Goal: Task Accomplishment & Management: Manage account settings

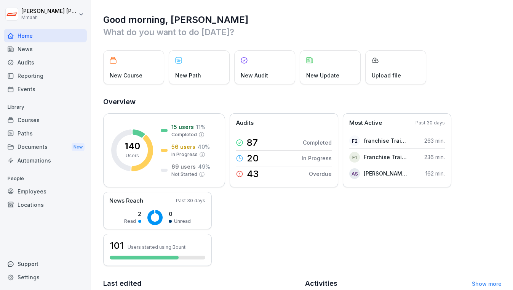
click at [32, 61] on div "Audits" at bounding box center [45, 62] width 83 height 13
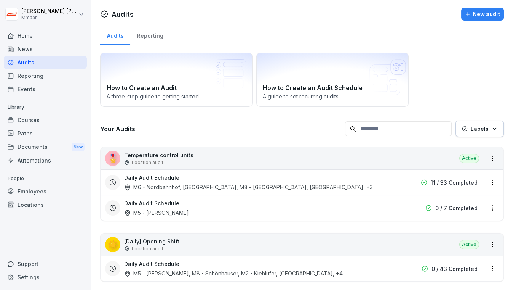
click at [46, 61] on div "Audits" at bounding box center [45, 62] width 83 height 13
click at [492, 54] on div "How to Create an Audit A three-step guide to getting started How to Create an A…" at bounding box center [302, 80] width 404 height 54
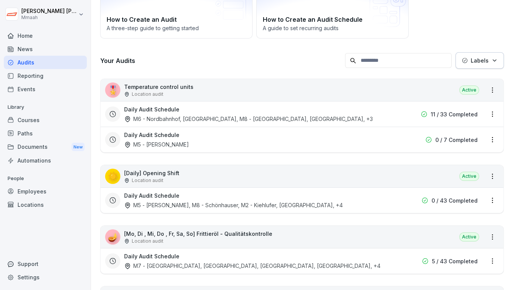
scroll to position [69, 0]
click at [318, 173] on div "☀️ [Daily] Opening Shift Location audit Active" at bounding box center [302, 175] width 403 height 22
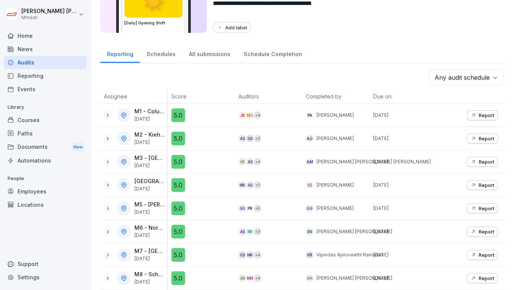
scroll to position [62, 0]
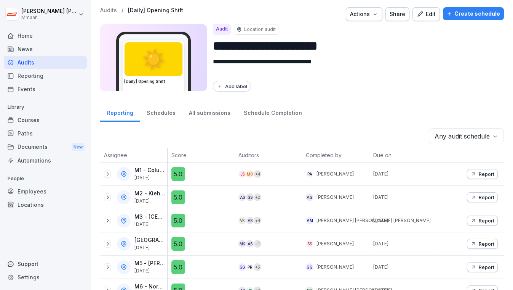
scroll to position [0, 0]
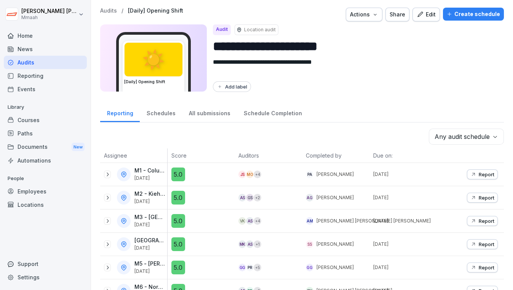
click at [461, 14] on div "Create schedule" at bounding box center [473, 14] width 53 height 8
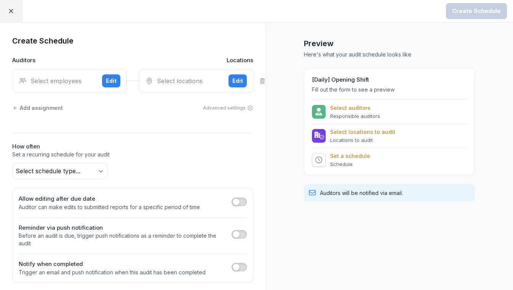
click at [34, 80] on div "Select employees" at bounding box center [57, 80] width 77 height 9
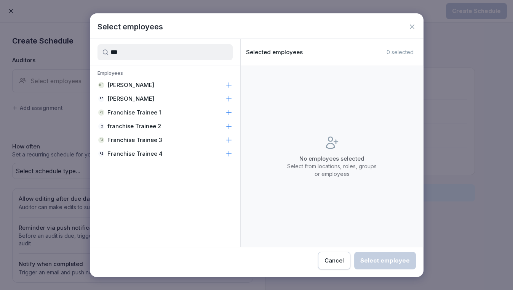
type input "***"
click at [127, 110] on p "Franchise Trainee 1" at bounding box center [134, 113] width 54 height 8
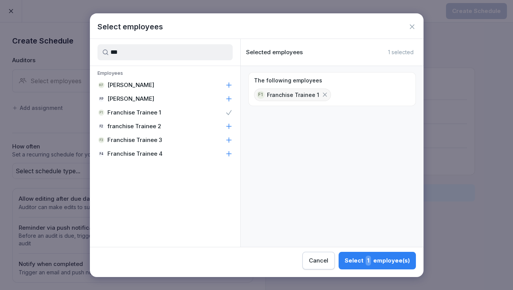
click at [382, 260] on div "Select 1 employee(s)" at bounding box center [377, 260] width 65 height 10
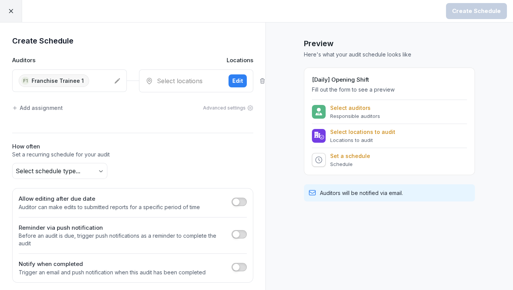
click at [179, 82] on div "Select locations" at bounding box center [184, 80] width 77 height 9
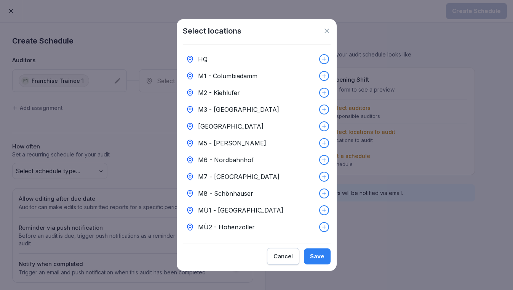
click at [250, 155] on p "M6 - Nordbahnhof" at bounding box center [226, 159] width 56 height 9
click at [319, 255] on div "Save" at bounding box center [317, 256] width 14 height 8
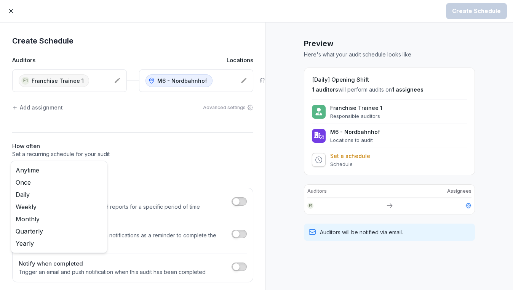
click at [79, 168] on body "Create Schedule Create Schedule Auditors Locations F1 Franchise Trainee 1 M6 - …" at bounding box center [256, 145] width 513 height 290
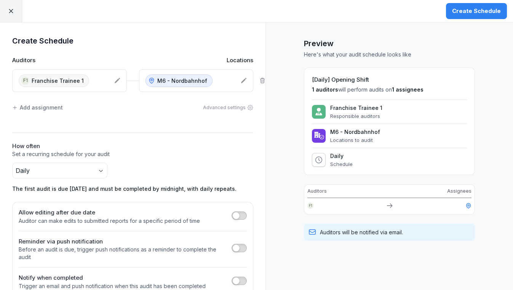
click at [488, 10] on div "Create Schedule" at bounding box center [476, 11] width 49 height 8
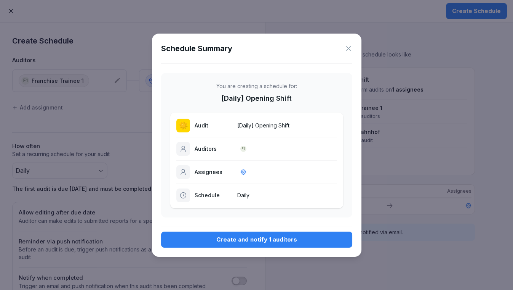
click at [261, 235] on div "Create and notify 1 auditors" at bounding box center [256, 239] width 179 height 8
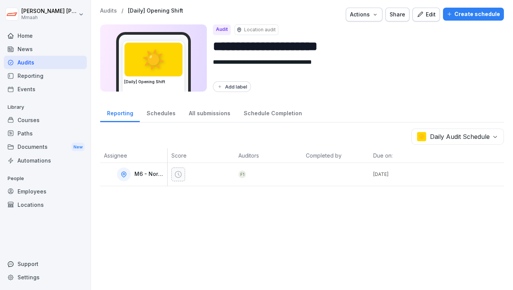
click at [49, 62] on div "Audits" at bounding box center [45, 62] width 83 height 13
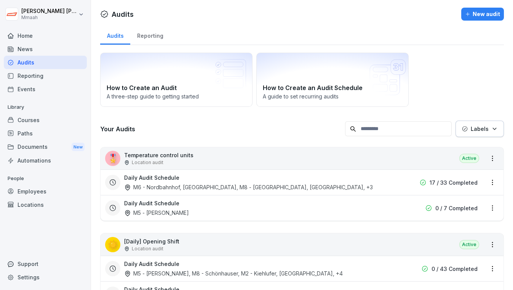
click at [281, 247] on div "☀️ [Daily] Opening Shift Location audit Active" at bounding box center [302, 244] width 403 height 22
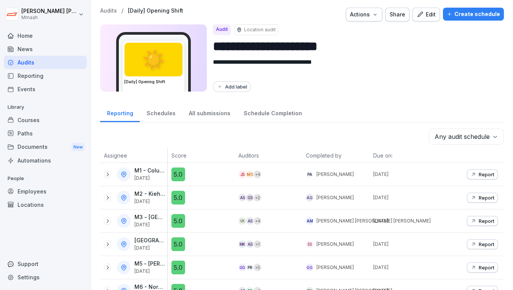
click at [472, 14] on div "Create schedule" at bounding box center [473, 14] width 53 height 8
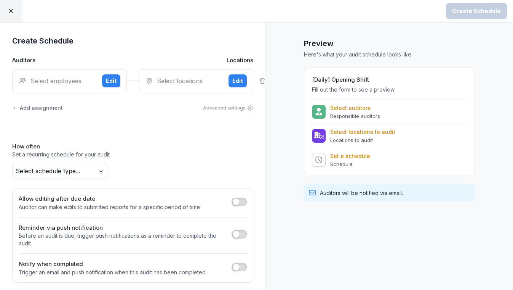
click at [72, 85] on div "Select employees Edit" at bounding box center [69, 80] width 115 height 23
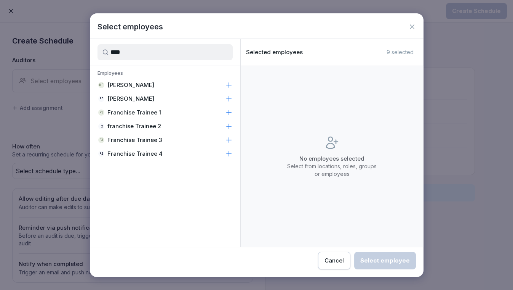
type input "****"
click at [136, 122] on p "franchise Trainee 2" at bounding box center [134, 126] width 54 height 8
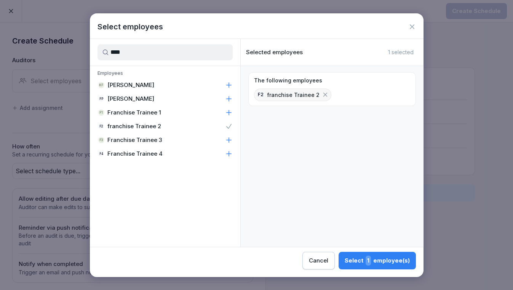
click at [375, 261] on div "Select 1 employee(s)" at bounding box center [377, 260] width 65 height 10
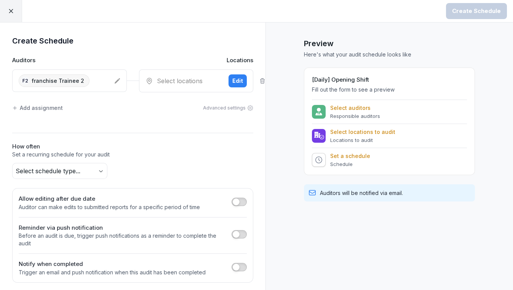
click at [150, 85] on div "Select locations" at bounding box center [184, 80] width 77 height 9
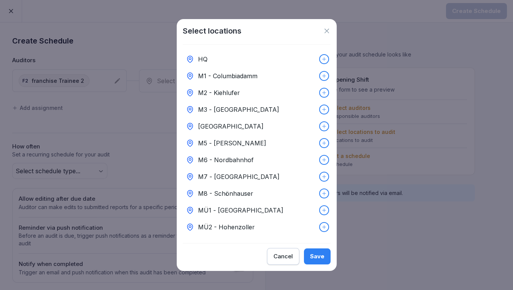
click at [223, 147] on div "M5 - [PERSON_NAME]" at bounding box center [257, 143] width 148 height 17
click at [321, 256] on div "Save" at bounding box center [317, 256] width 14 height 8
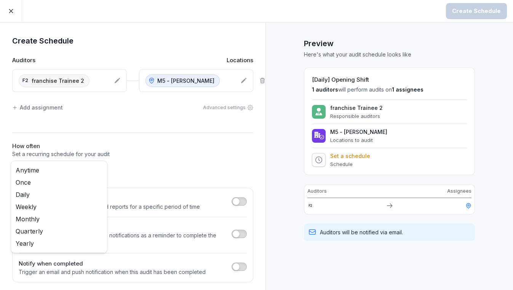
click at [65, 170] on body "Create Schedule Create Schedule Auditors Locations f2 franchise Trainee 2 M5 - …" at bounding box center [256, 145] width 513 height 290
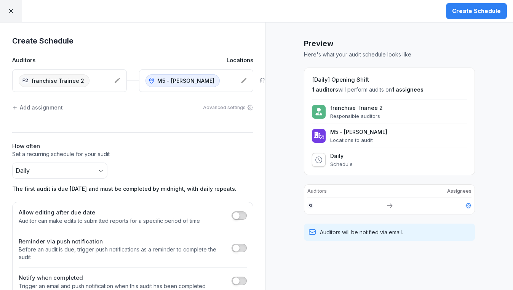
click at [473, 16] on button "Create Schedule" at bounding box center [476, 11] width 61 height 16
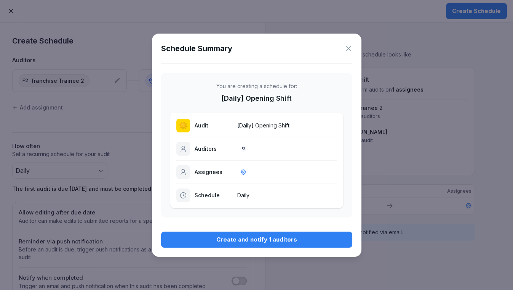
click at [242, 240] on div "Create and notify 1 auditors" at bounding box center [256, 239] width 179 height 8
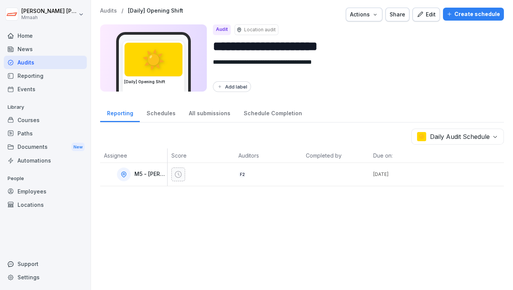
click at [64, 61] on div "Audits" at bounding box center [45, 62] width 83 height 13
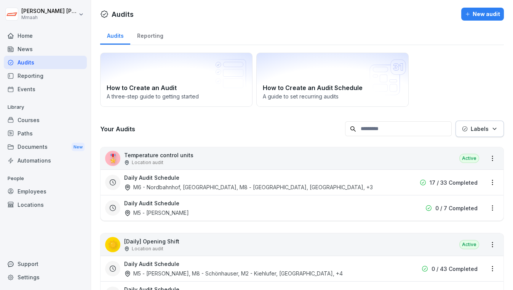
click at [484, 63] on div "How to Create an Audit A three-step guide to getting started How to Create an A…" at bounding box center [302, 80] width 404 height 54
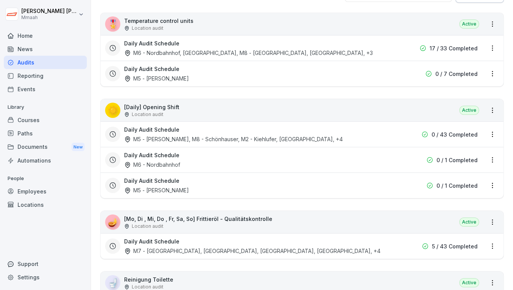
scroll to position [125, 0]
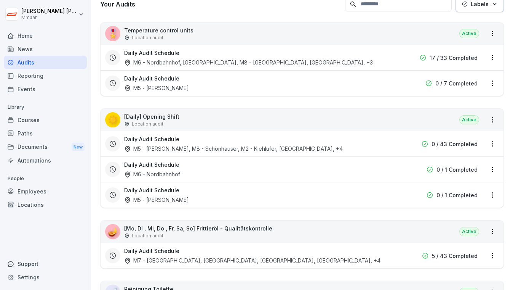
click at [367, 37] on div "🎖️ Temperature control units Location audit Active" at bounding box center [302, 33] width 403 height 22
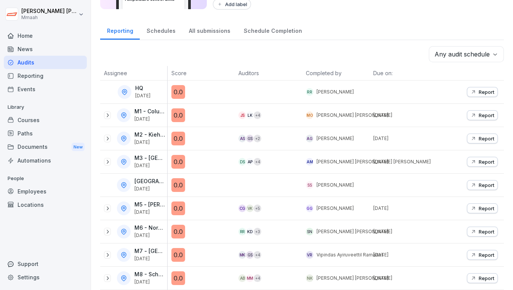
scroll to position [85, 0]
click at [367, 37] on div "**********" at bounding box center [302, 63] width 422 height 290
click at [422, 35] on div "Reporting Schedules All submissions Schedule Completion" at bounding box center [302, 30] width 404 height 20
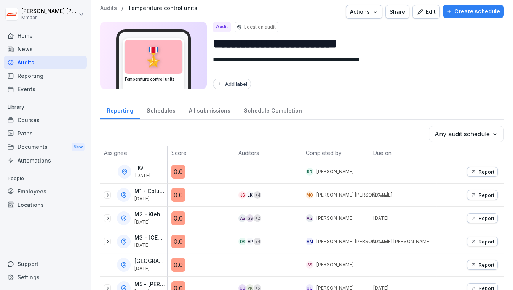
scroll to position [0, 0]
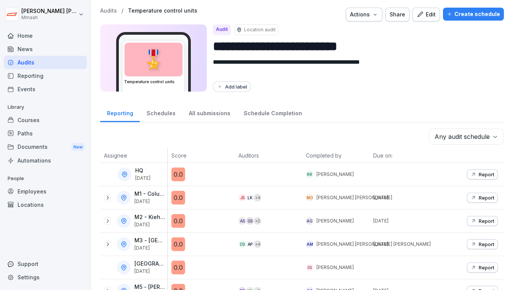
click at [462, 16] on div "Create schedule" at bounding box center [473, 14] width 53 height 8
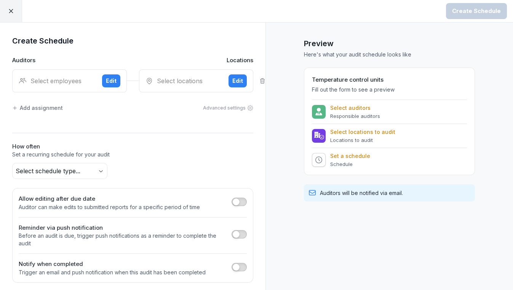
click at [59, 77] on div "Select employees" at bounding box center [57, 80] width 77 height 9
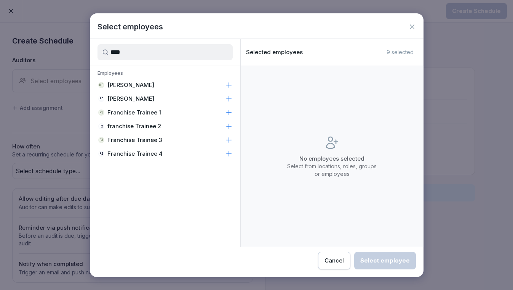
type input "****"
click at [130, 110] on p "Franchise Trainee 1" at bounding box center [134, 113] width 54 height 8
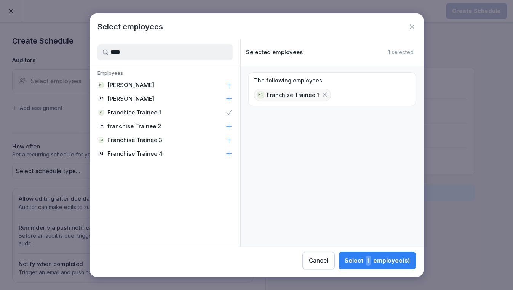
click at [346, 263] on button "Select 1 employee(s)" at bounding box center [377, 260] width 77 height 18
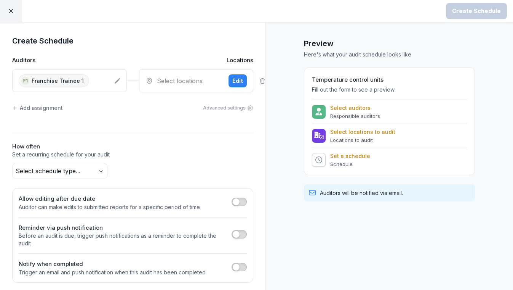
click at [186, 80] on div "Select locations" at bounding box center [184, 80] width 77 height 9
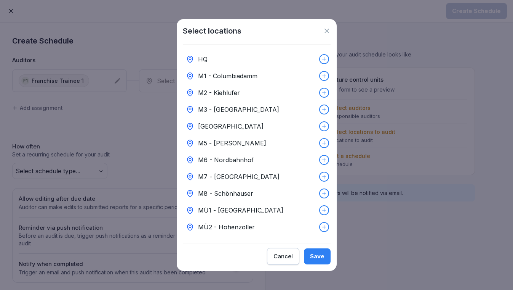
click at [216, 157] on p "M6 - Nordbahnhof" at bounding box center [226, 159] width 56 height 9
click at [321, 259] on div "Save" at bounding box center [317, 256] width 14 height 8
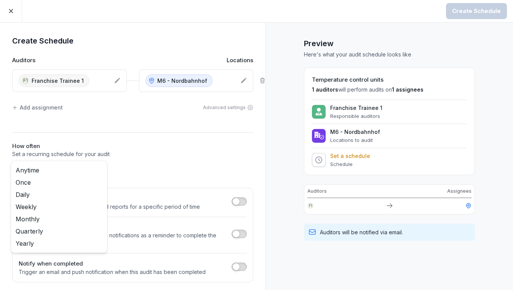
click at [73, 168] on body "Create Schedule Create Schedule Auditors Locations F1 Franchise Trainee 1 M6 - …" at bounding box center [256, 145] width 513 height 290
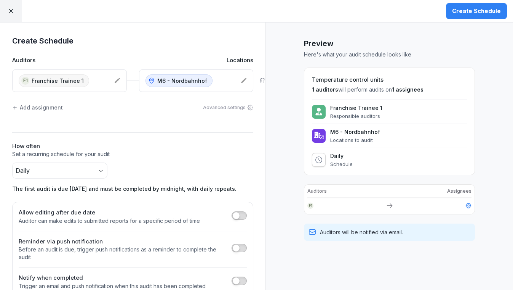
click at [478, 15] on button "Create Schedule" at bounding box center [476, 11] width 61 height 16
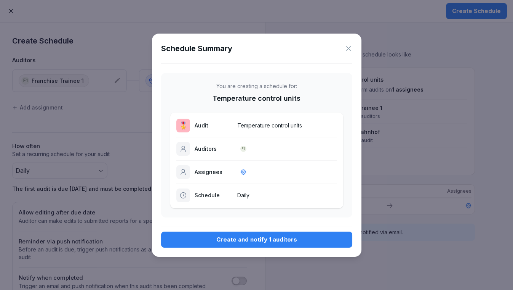
click at [266, 240] on div "Create and notify 1 auditors" at bounding box center [256, 239] width 179 height 8
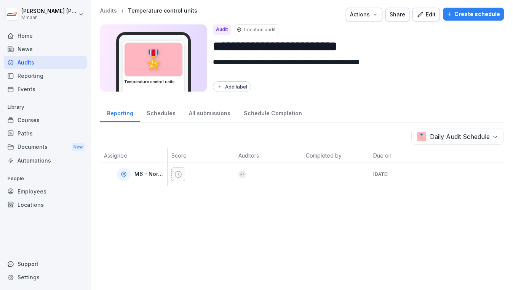
click at [26, 62] on div "Audits" at bounding box center [45, 62] width 83 height 13
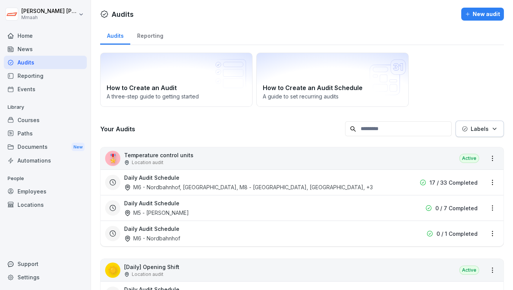
click at [224, 160] on div "🎖️ Temperature control units Location audit Active" at bounding box center [302, 158] width 403 height 22
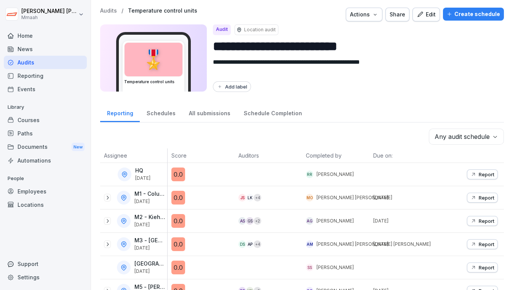
click at [472, 13] on div "Create schedule" at bounding box center [473, 14] width 53 height 8
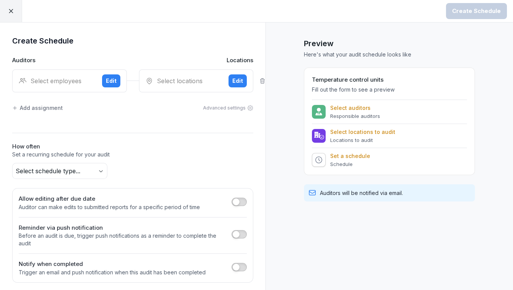
click at [68, 83] on div "Select employees" at bounding box center [57, 80] width 77 height 9
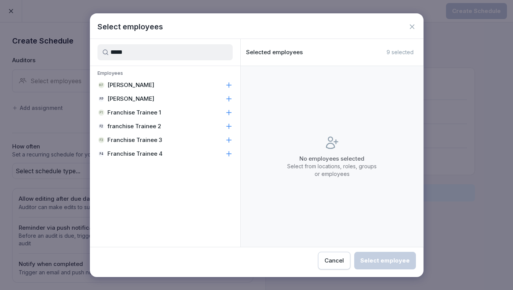
type input "*****"
click at [120, 125] on p "franchise Trainee 2" at bounding box center [134, 126] width 54 height 8
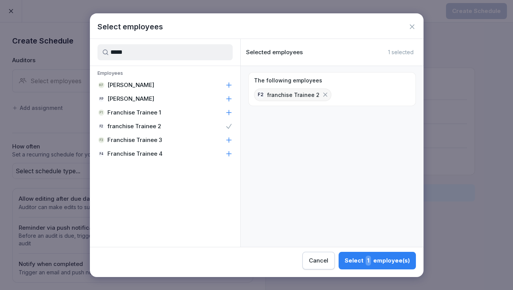
click at [382, 269] on div "Select employees ***** Employees KF [PERSON_NAME] FP [PERSON_NAME] F1 Franchise…" at bounding box center [257, 144] width 334 height 263
click at [382, 264] on div "Select 1 employee(s)" at bounding box center [377, 260] width 65 height 10
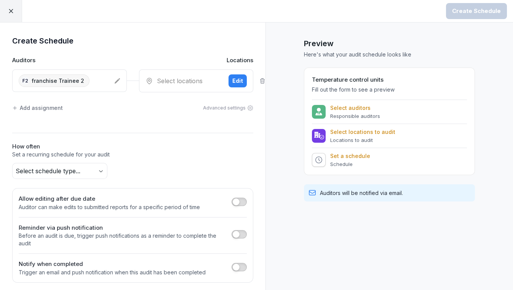
click at [164, 85] on div "Select locations Edit" at bounding box center [196, 80] width 115 height 23
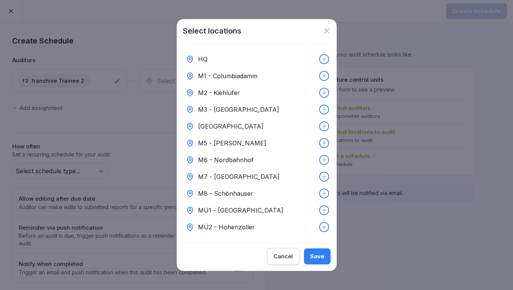
click at [223, 143] on p "M5 - [PERSON_NAME]" at bounding box center [232, 142] width 68 height 9
click at [317, 260] on div "Save" at bounding box center [317, 256] width 14 height 8
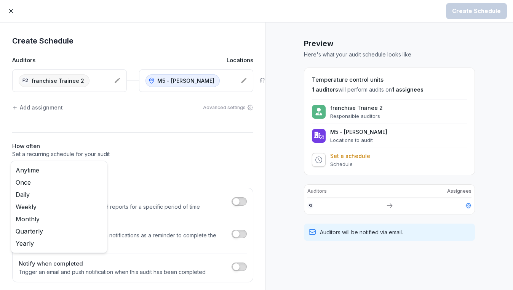
click at [74, 165] on body "Create Schedule Create Schedule Auditors Locations f2 franchise Trainee 2 M5 - …" at bounding box center [256, 145] width 513 height 290
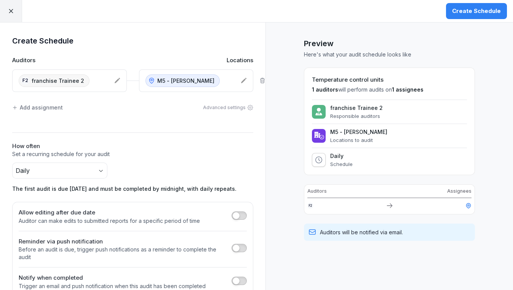
click at [472, 12] on div "Create Schedule" at bounding box center [476, 11] width 49 height 8
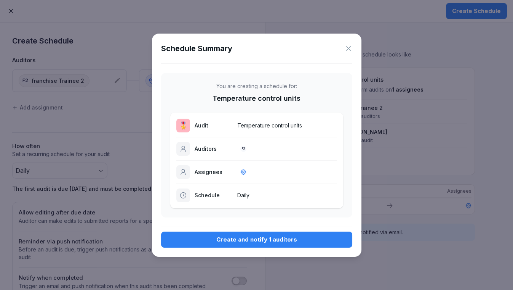
click at [292, 234] on button "Create and notify 1 auditors" at bounding box center [256, 239] width 191 height 16
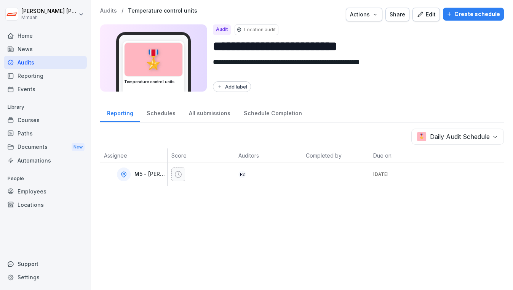
click at [30, 62] on div "Audits" at bounding box center [45, 62] width 83 height 13
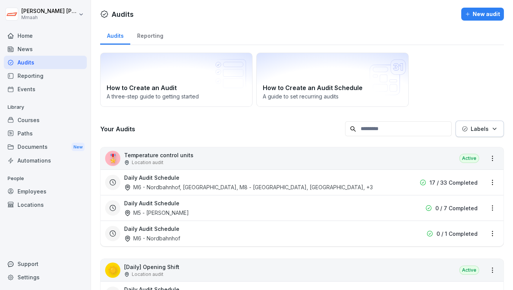
click at [413, 27] on div "Audits Reporting" at bounding box center [302, 35] width 404 height 20
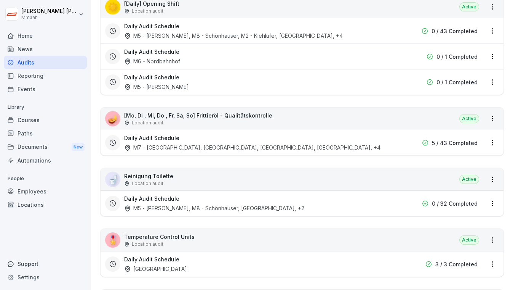
scroll to position [277, 0]
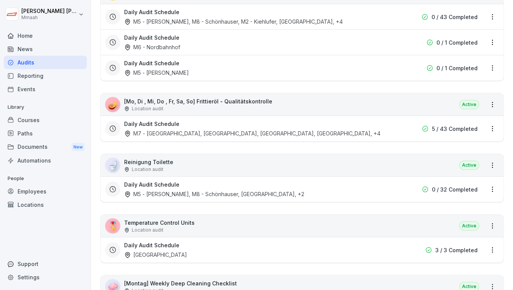
click at [227, 111] on div "🪔 [Mo, Di , Mi, Do , Fr, Sa, So] Frittieröl - Qualitätskontrolle Location audit…" at bounding box center [302, 104] width 403 height 22
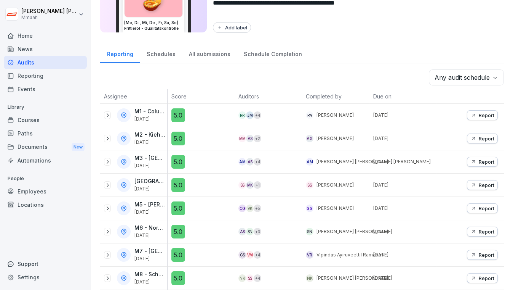
scroll to position [62, 0]
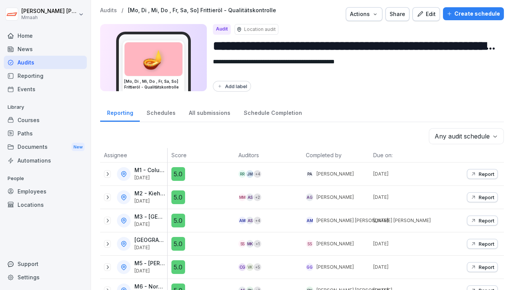
scroll to position [0, 0]
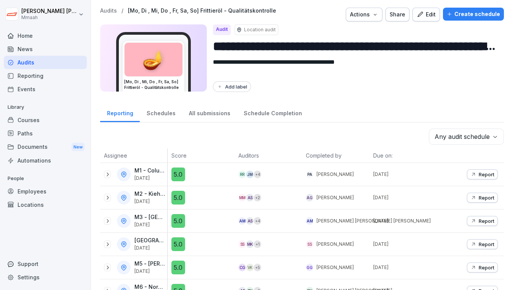
click at [447, 17] on div "Create schedule" at bounding box center [473, 14] width 53 height 8
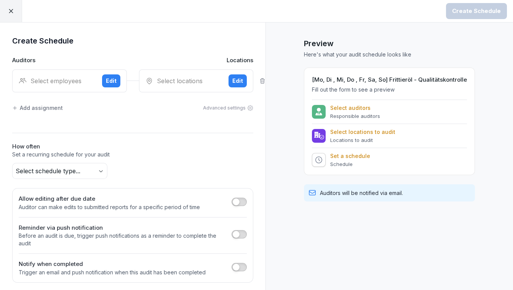
click at [66, 81] on div "Select employees" at bounding box center [57, 80] width 77 height 9
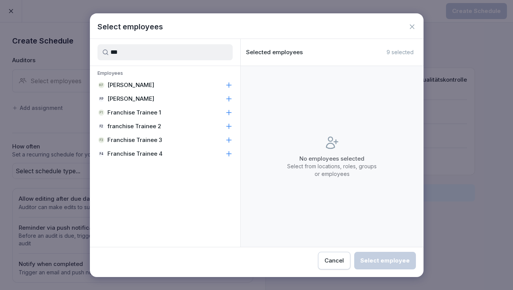
type input "***"
click at [151, 109] on p "Franchise Trainee 1" at bounding box center [134, 113] width 54 height 8
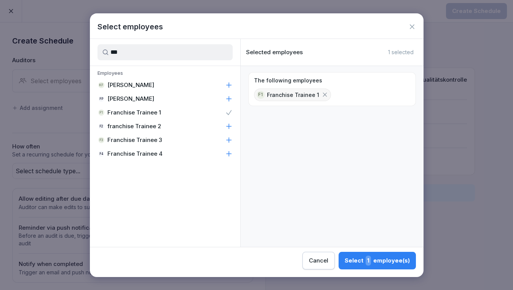
click at [388, 258] on div "Select 1 employee(s)" at bounding box center [377, 260] width 65 height 10
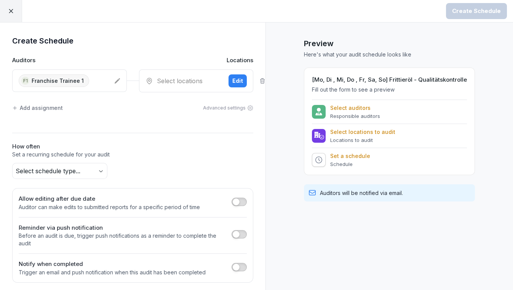
click at [178, 80] on div "Select locations" at bounding box center [184, 80] width 77 height 9
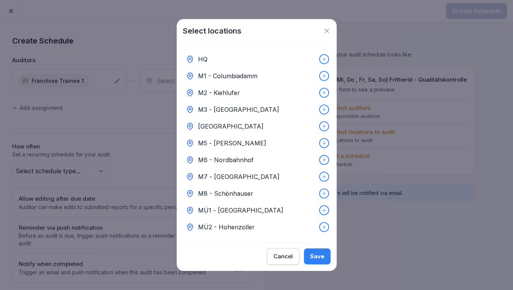
click at [229, 159] on p "M6 - Nordbahnhof" at bounding box center [226, 159] width 56 height 9
click at [318, 255] on div "Save" at bounding box center [317, 256] width 14 height 8
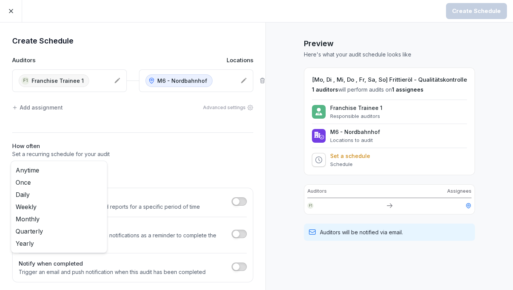
click at [86, 167] on body "Create Schedule Create Schedule Auditors Locations F1 Franchise Trainee 1 M6 - …" at bounding box center [256, 145] width 513 height 290
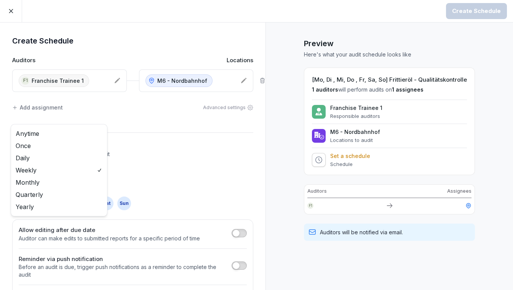
click at [52, 176] on body "Create Schedule Create Schedule Auditors Locations F1 Franchise Trainee 1 M6 - …" at bounding box center [256, 145] width 513 height 290
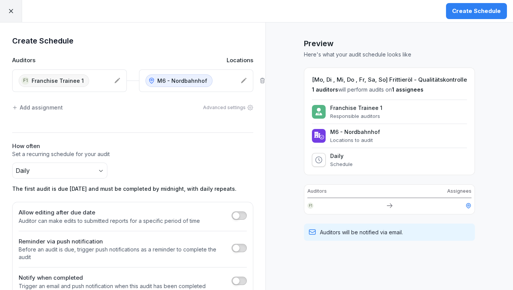
click at [476, 13] on div "Create Schedule" at bounding box center [476, 11] width 49 height 8
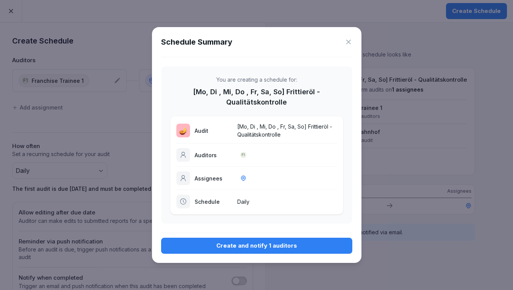
click at [269, 242] on div "Create and notify 1 auditors" at bounding box center [256, 245] width 179 height 8
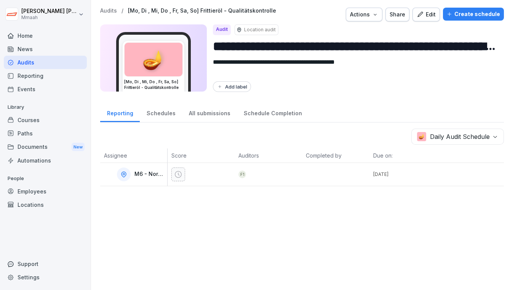
click at [48, 63] on div "Audits" at bounding box center [45, 62] width 83 height 13
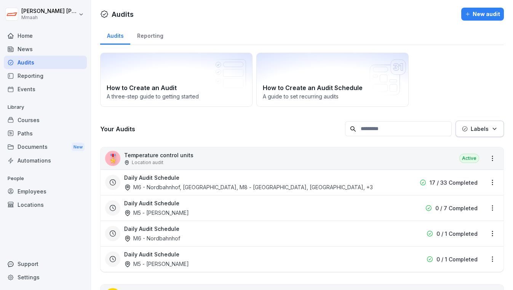
click at [484, 77] on div "How to Create an Audit A three-step guide to getting started How to Create an A…" at bounding box center [302, 80] width 404 height 54
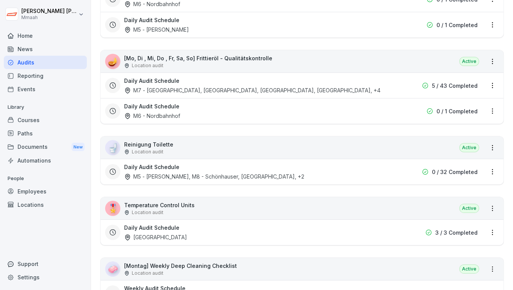
scroll to position [360, 0]
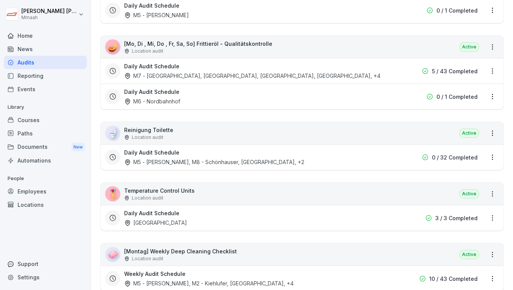
click at [380, 51] on div "🪔 [Mo, Di , Mi, Do , Fr, Sa, So] Frittieröl - Qualitätskontrolle Location audit…" at bounding box center [302, 47] width 403 height 22
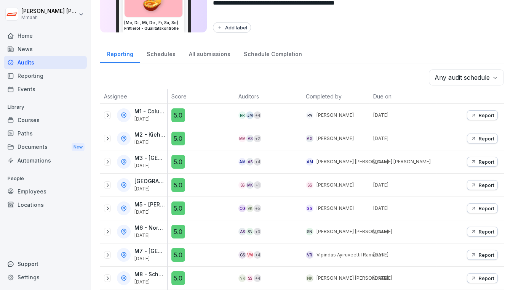
click at [362, 44] on div "Reporting Schedules All submissions Schedule Completion" at bounding box center [302, 53] width 404 height 20
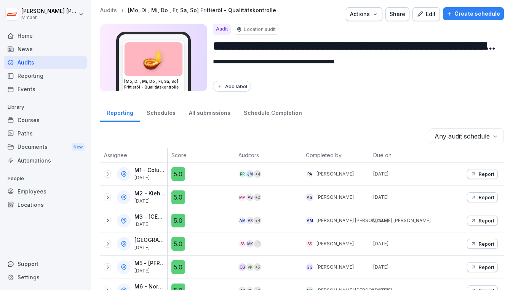
scroll to position [0, 0]
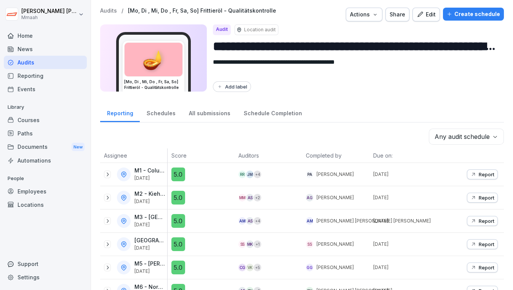
click at [457, 16] on div "Create schedule" at bounding box center [473, 14] width 53 height 8
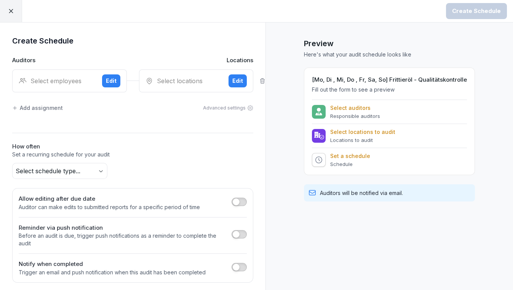
click at [30, 77] on div "Select employees" at bounding box center [57, 80] width 77 height 9
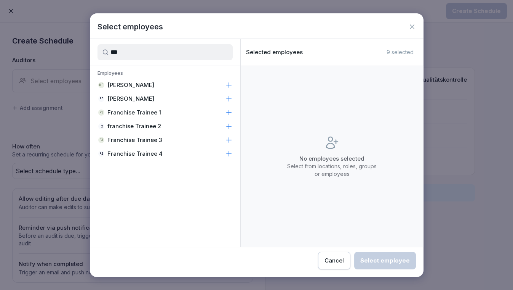
type input "***"
click at [121, 121] on div "f2 franchise Trainee 2" at bounding box center [165, 126] width 151 height 14
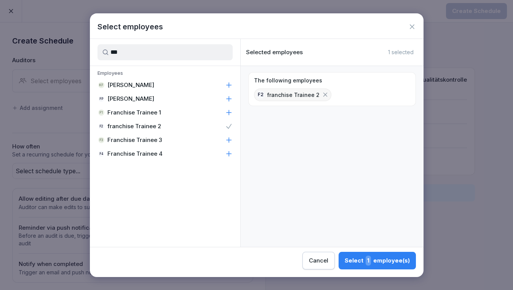
click at [376, 253] on button "Select 1 employee(s)" at bounding box center [377, 260] width 77 height 18
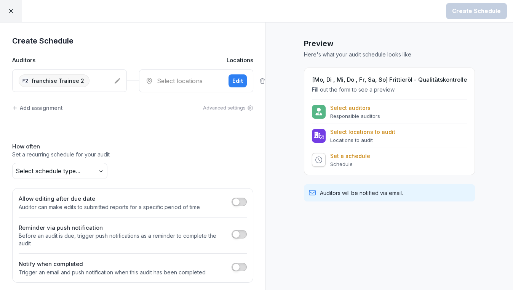
click at [185, 74] on div "Select locations Edit" at bounding box center [196, 80] width 115 height 23
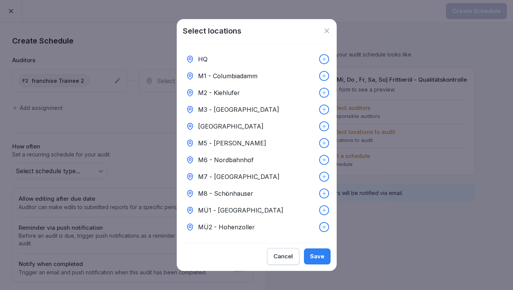
click at [230, 139] on p "M5 - [PERSON_NAME]" at bounding box center [232, 142] width 68 height 9
click at [322, 260] on div "Save" at bounding box center [317, 256] width 14 height 8
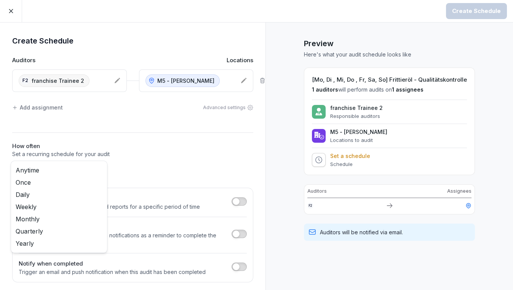
click at [64, 168] on body "Create Schedule Create Schedule Auditors Locations f2 franchise Trainee 2 M5 - …" at bounding box center [256, 145] width 513 height 290
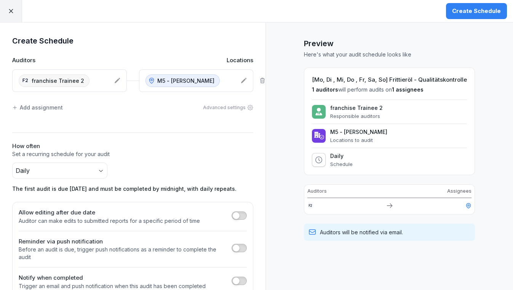
click at [476, 14] on div "Create Schedule" at bounding box center [476, 11] width 49 height 8
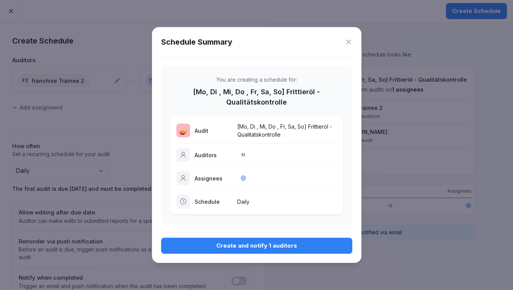
click at [306, 241] on div "Create and notify 1 auditors" at bounding box center [256, 245] width 179 height 8
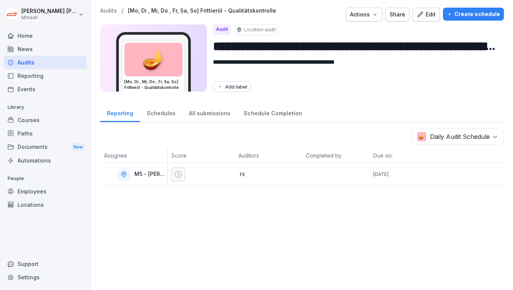
click at [56, 62] on div "Audits" at bounding box center [45, 62] width 83 height 13
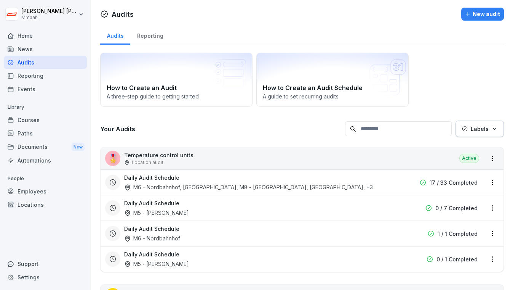
click at [480, 73] on div "How to Create an Audit A three-step guide to getting started How to Create an A…" at bounding box center [302, 80] width 404 height 54
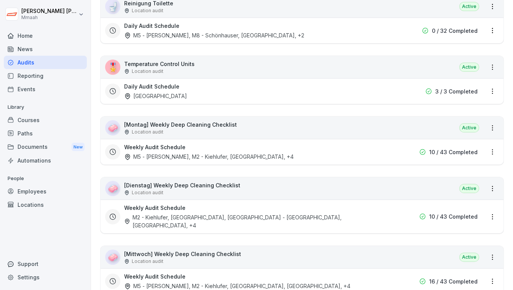
scroll to position [512, 0]
click at [266, 127] on div "🧼 [Montag] Weekly Deep Cleaning Checklist Location audit Active" at bounding box center [302, 127] width 403 height 22
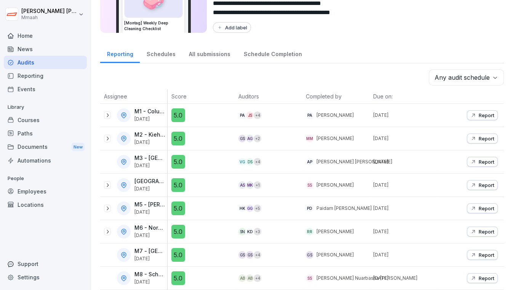
scroll to position [62, 0]
click at [432, 51] on div "Reporting Schedules All submissions Schedule Completion" at bounding box center [302, 53] width 404 height 20
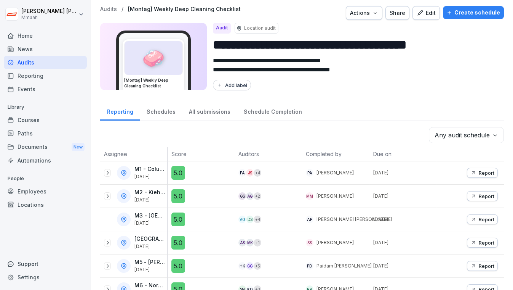
scroll to position [0, 0]
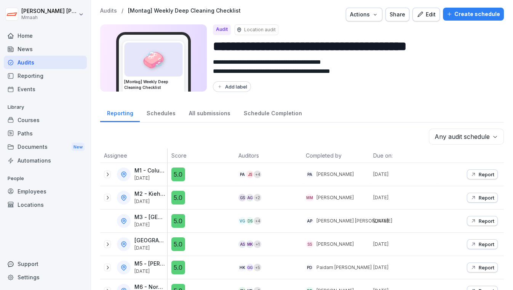
click at [475, 13] on div "Create schedule" at bounding box center [473, 14] width 53 height 8
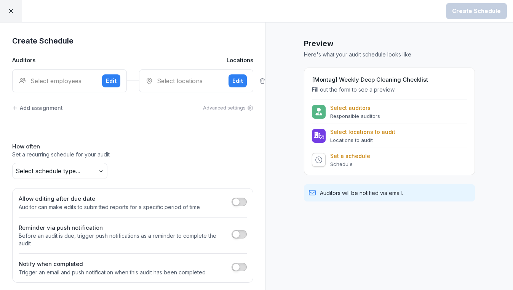
click at [34, 76] on div "Select employees" at bounding box center [57, 80] width 77 height 9
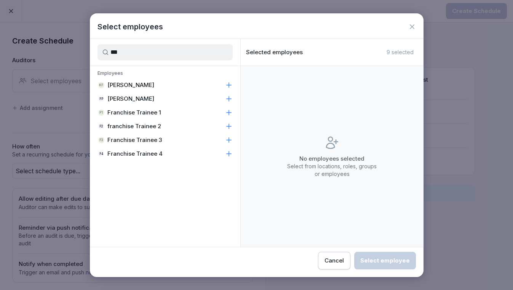
type input "***"
click at [136, 106] on div "F1 Franchise Trainee 1" at bounding box center [165, 113] width 151 height 14
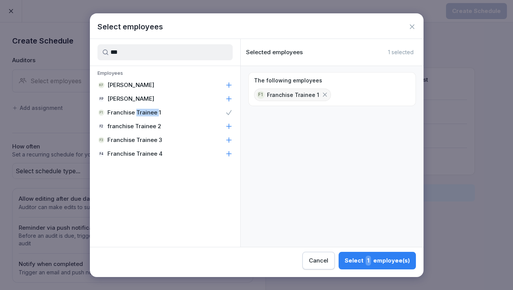
click at [136, 106] on div "F1 Franchise Trainee 1" at bounding box center [165, 113] width 151 height 14
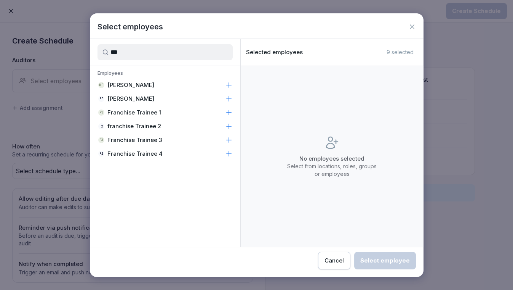
click at [138, 109] on p "Franchise Trainee 1" at bounding box center [134, 113] width 54 height 8
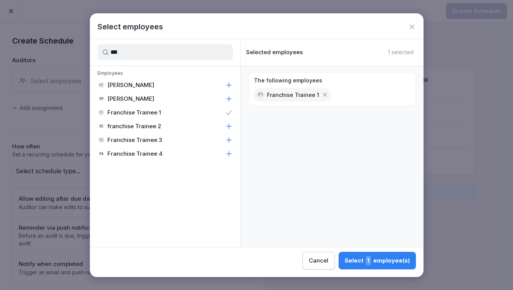
click at [402, 261] on div "Select 1 employee(s)" at bounding box center [377, 260] width 65 height 10
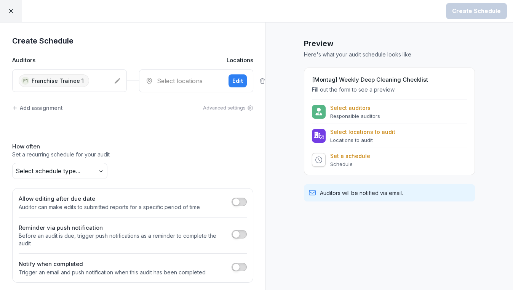
click at [181, 82] on div "Select locations" at bounding box center [184, 80] width 77 height 9
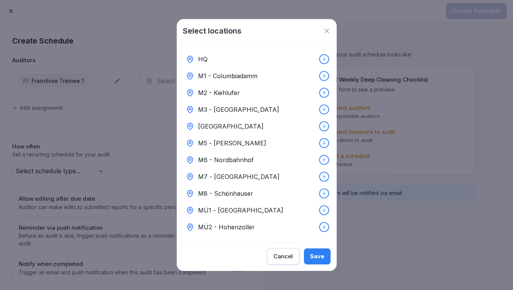
click at [228, 158] on p "M6 - Nordbahnhof" at bounding box center [226, 159] width 56 height 9
click at [315, 260] on div "Save" at bounding box center [317, 256] width 14 height 8
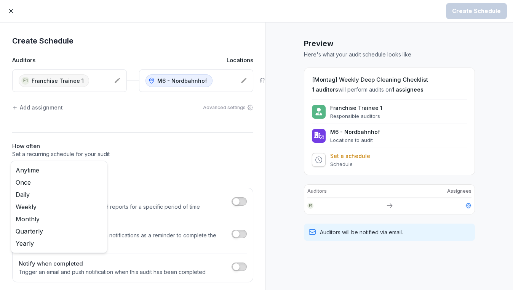
click at [85, 162] on body "Create Schedule Create Schedule Auditors Locations F1 Franchise Trainee 1 M6 - …" at bounding box center [256, 145] width 513 height 290
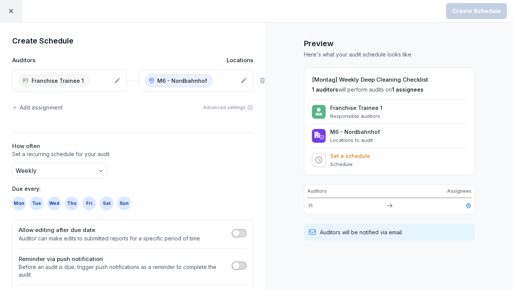
click at [21, 199] on div "Mon" at bounding box center [19, 203] width 14 height 14
click at [465, 16] on button "Create Schedule" at bounding box center [476, 11] width 61 height 16
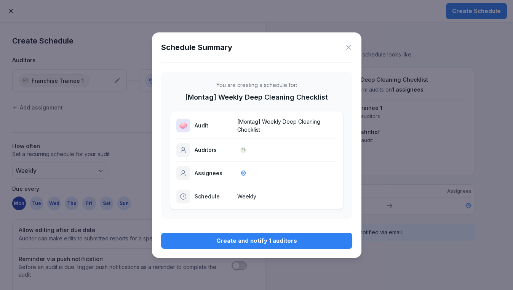
click at [270, 243] on div "Create and notify 1 auditors" at bounding box center [256, 240] width 179 height 8
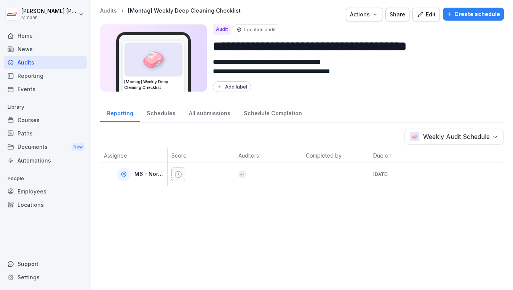
click at [62, 66] on div "Audits" at bounding box center [45, 62] width 83 height 13
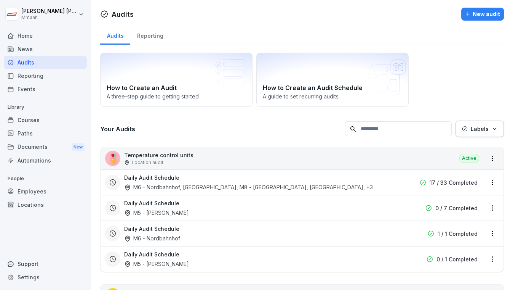
click at [469, 86] on div "How to Create an Audit A three-step guide to getting started How to Create an A…" at bounding box center [302, 80] width 404 height 54
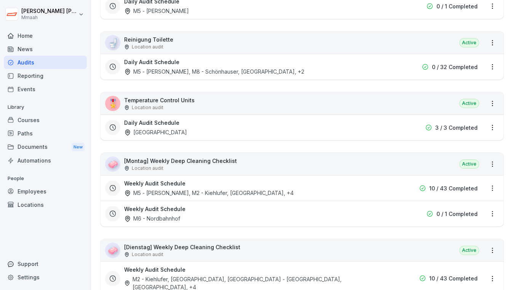
scroll to position [485, 0]
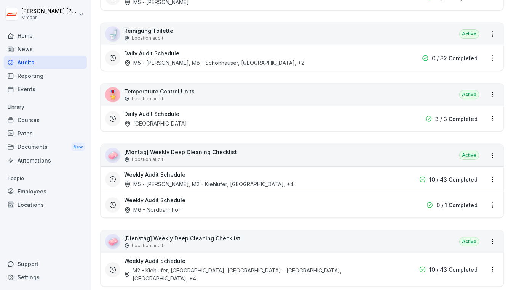
click at [303, 156] on div "🧼 [Montag] Weekly Deep Cleaning Checklist Location audit Active" at bounding box center [302, 155] width 403 height 22
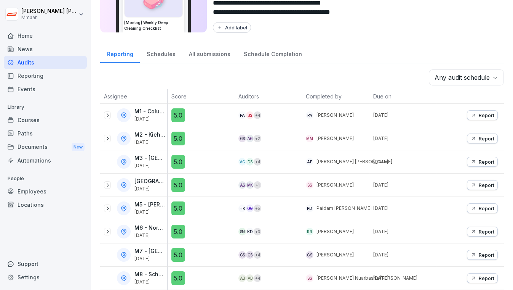
click at [407, 52] on div "Reporting Schedules All submissions Schedule Completion" at bounding box center [302, 53] width 404 height 20
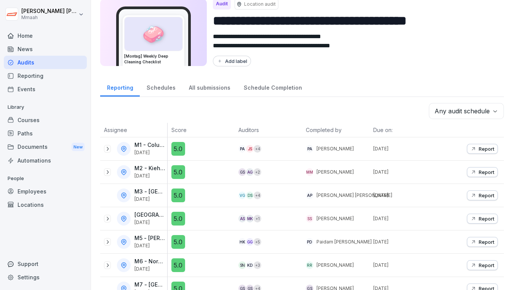
scroll to position [0, 0]
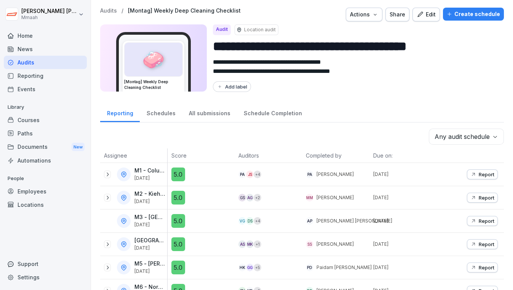
click at [466, 12] on div "Create schedule" at bounding box center [473, 14] width 53 height 8
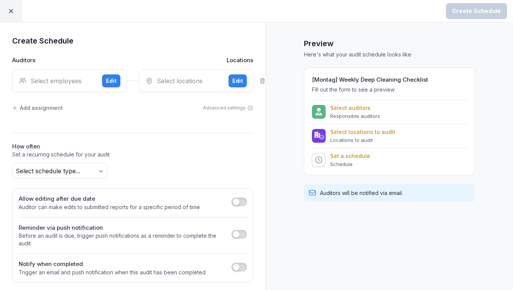
click at [72, 81] on div "Select employees" at bounding box center [57, 80] width 77 height 9
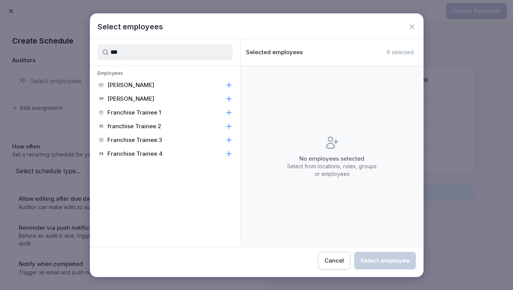
type input "***"
click at [139, 122] on p "franchise Trainee 2" at bounding box center [134, 126] width 54 height 8
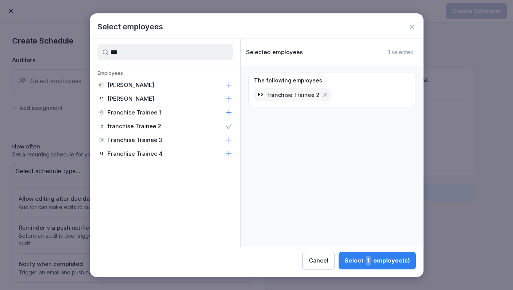
click at [382, 257] on div "Select 1 employee(s)" at bounding box center [377, 260] width 65 height 10
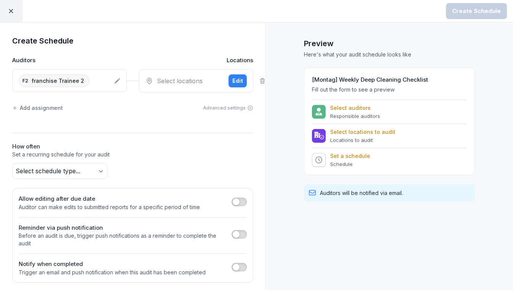
click at [172, 78] on div "Select locations" at bounding box center [184, 80] width 77 height 9
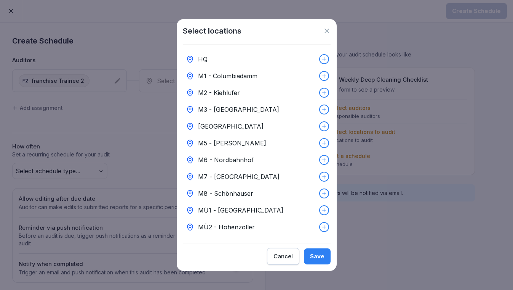
click at [220, 140] on p "M5 - [PERSON_NAME]" at bounding box center [232, 142] width 68 height 9
click at [313, 255] on div "Save" at bounding box center [317, 256] width 14 height 8
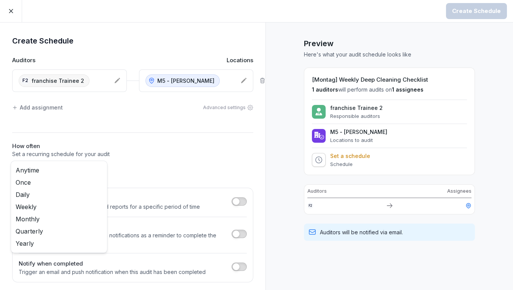
click at [99, 171] on body "Create Schedule Create Schedule Auditors Locations f2 franchise Trainee 2 M5 - …" at bounding box center [256, 145] width 513 height 290
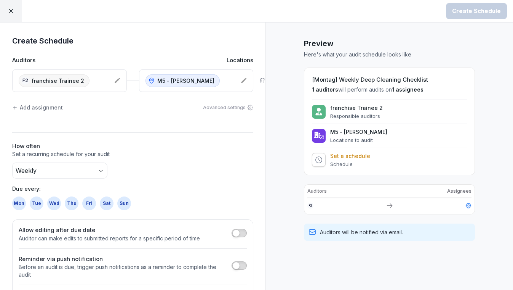
click at [22, 203] on div "Mon" at bounding box center [19, 203] width 14 height 14
click at [474, 16] on button "Create Schedule" at bounding box center [476, 11] width 61 height 16
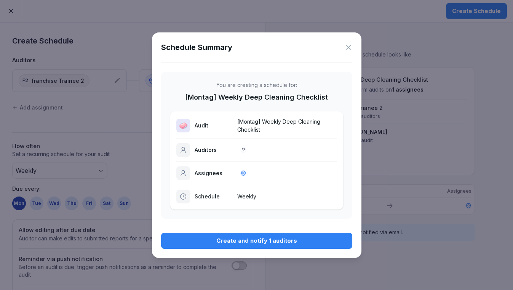
click at [255, 233] on button "Create and notify 1 auditors" at bounding box center [256, 240] width 191 height 16
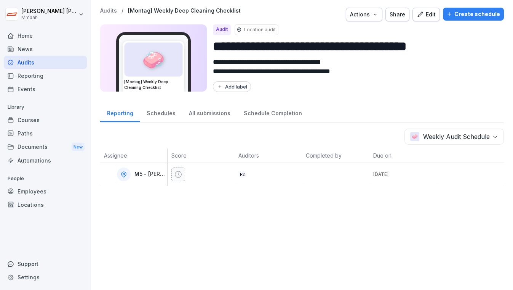
click at [58, 61] on div "Audits" at bounding box center [45, 62] width 83 height 13
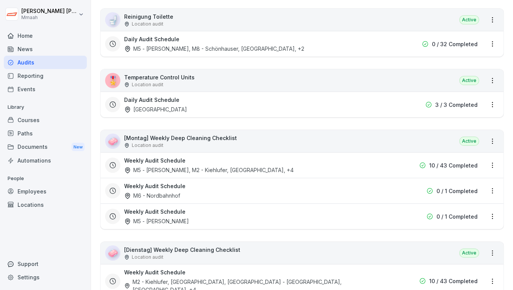
scroll to position [512, 0]
